Goal: Task Accomplishment & Management: Manage account settings

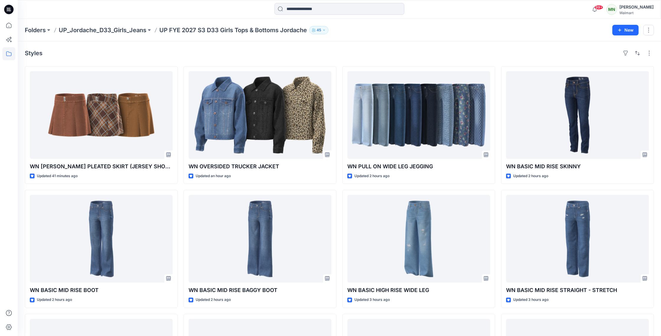
click at [638, 8] on div "[PERSON_NAME]" at bounding box center [636, 7] width 34 height 7
click at [592, 96] on p "Sign out" at bounding box center [584, 92] width 16 height 11
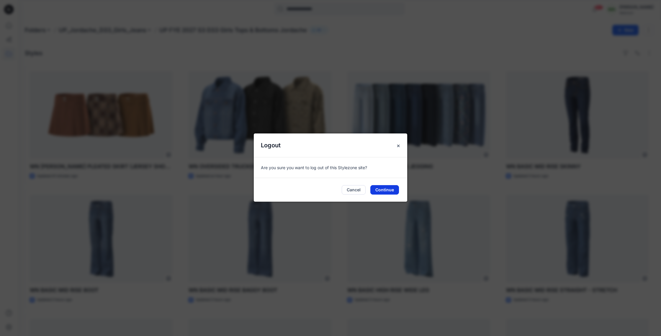
click at [387, 190] on button "Continue" at bounding box center [384, 189] width 29 height 9
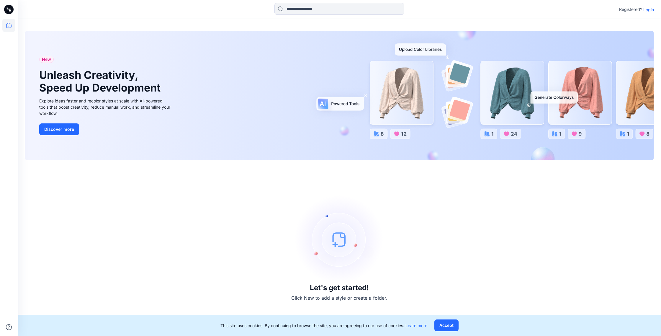
click at [650, 11] on p "Login" at bounding box center [648, 9] width 11 height 6
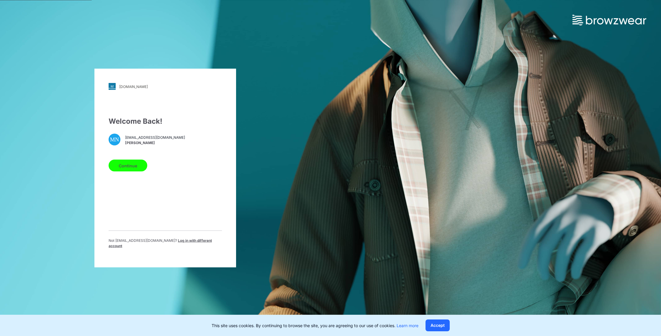
click at [123, 171] on button "Continue" at bounding box center [128, 166] width 39 height 12
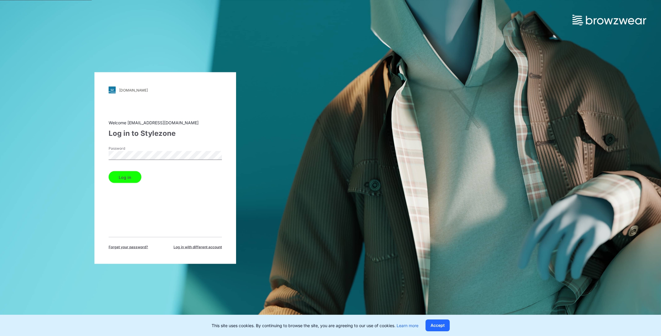
click at [126, 179] on button "Log in" at bounding box center [125, 177] width 33 height 12
